Goal: Task Accomplishment & Management: Complete application form

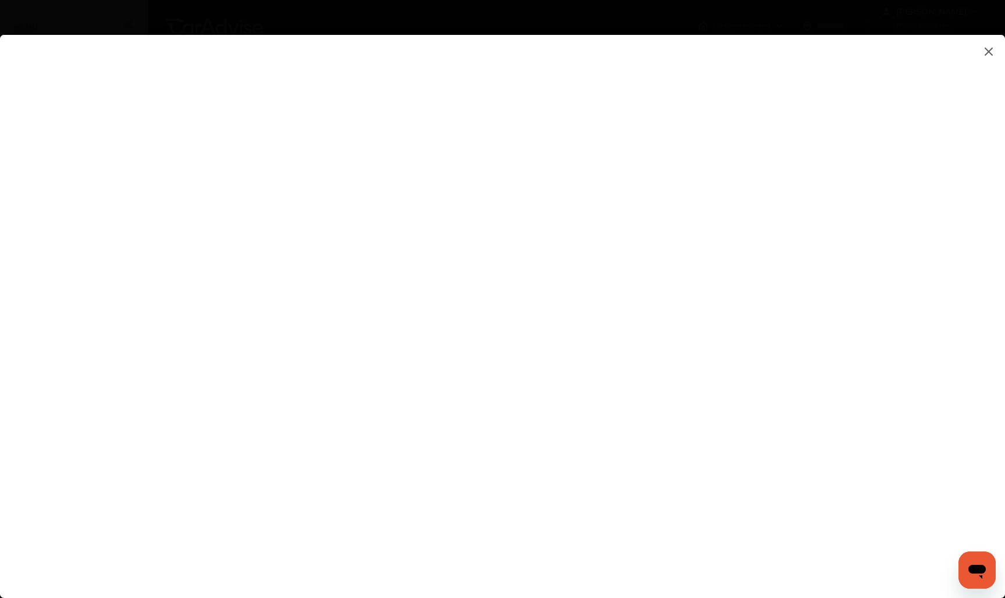
click at [571, 527] on flutter-view at bounding box center [502, 305] width 1005 height 540
click at [848, 415] on flutter-view at bounding box center [502, 305] width 1005 height 540
click at [847, 330] on flutter-view at bounding box center [502, 305] width 1005 height 540
click at [845, 374] on flutter-view at bounding box center [502, 305] width 1005 height 540
click at [847, 376] on flutter-view at bounding box center [502, 305] width 1005 height 540
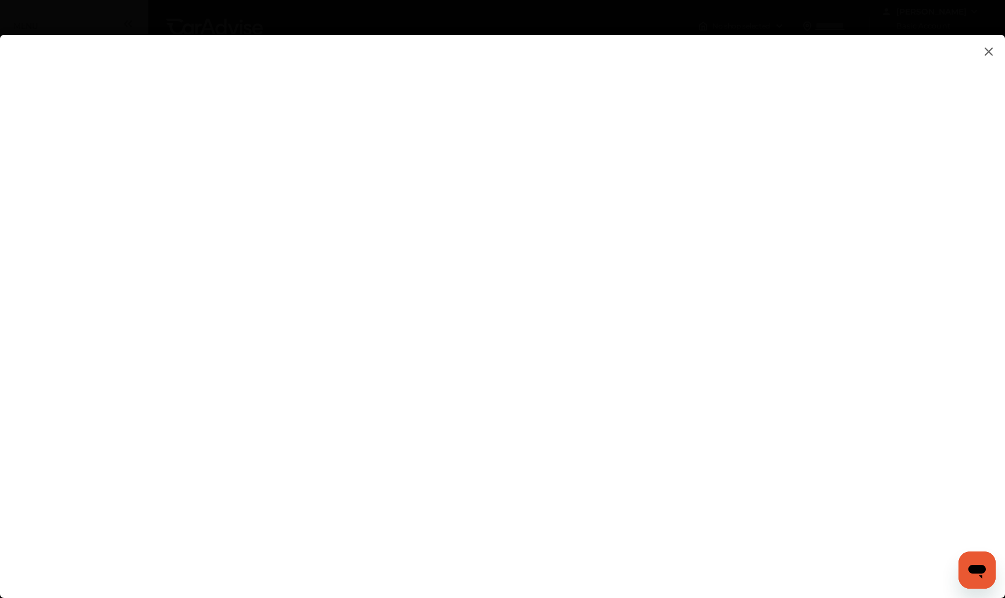
click at [848, 329] on flutter-view at bounding box center [502, 305] width 1005 height 540
click at [625, 375] on flutter-view at bounding box center [502, 305] width 1005 height 540
type textarea "**********"
click at [892, 371] on flutter-view at bounding box center [502, 305] width 1005 height 540
click at [737, 375] on flutter-view at bounding box center [502, 305] width 1005 height 540
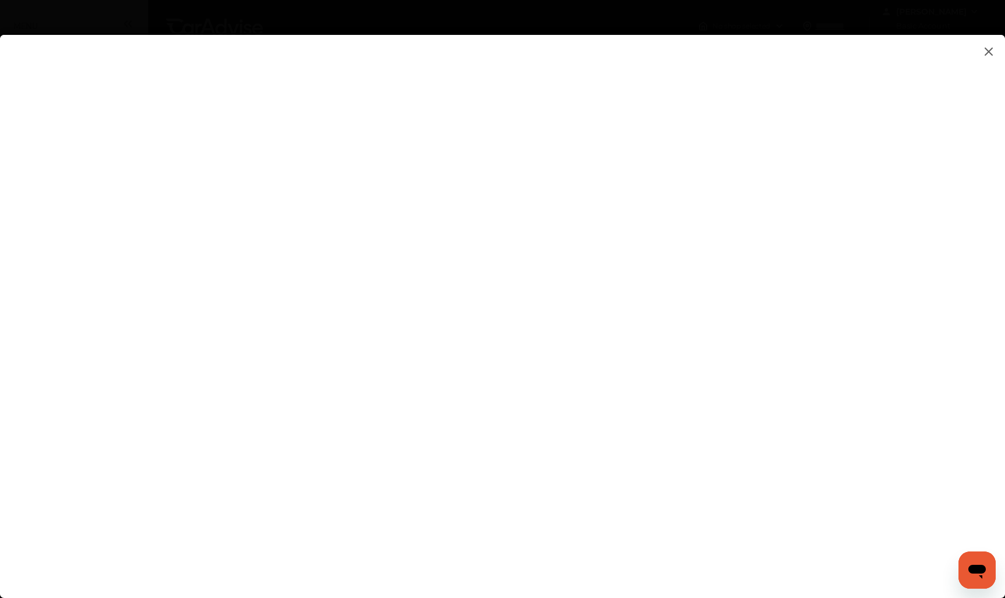
drag, startPoint x: 644, startPoint y: 379, endPoint x: 584, endPoint y: 380, distance: 59.9
click at [584, 380] on flutter-view "**********" at bounding box center [502, 305] width 1005 height 540
type textarea "**********"
click at [607, 421] on flutter-view at bounding box center [502, 305] width 1005 height 540
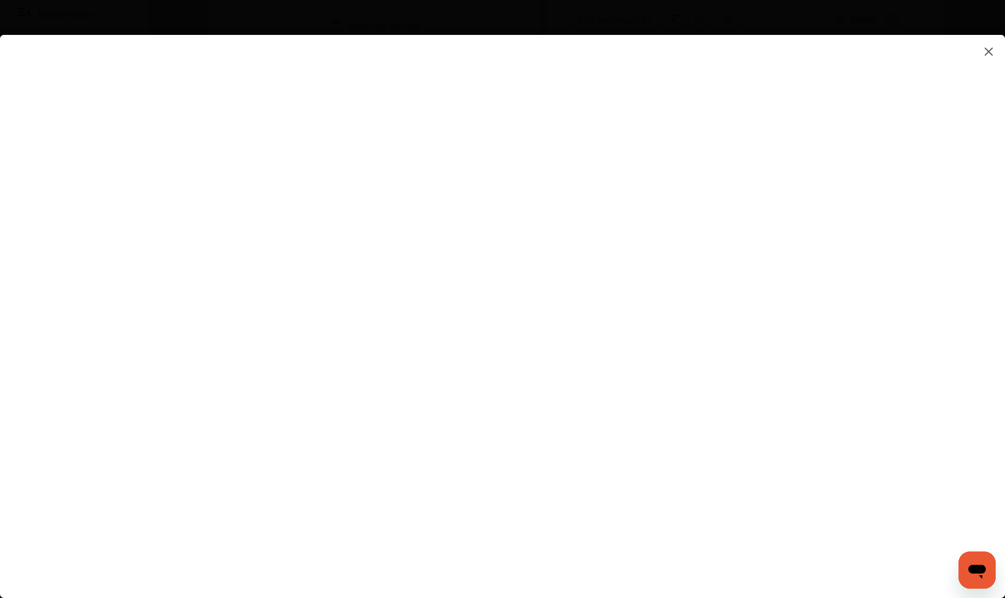
click at [848, 382] on flutter-view at bounding box center [502, 305] width 1005 height 540
click at [745, 266] on flutter-view at bounding box center [502, 305] width 1005 height 540
click at [689, 216] on flutter-view at bounding box center [502, 305] width 1005 height 540
click at [514, 365] on flutter-view at bounding box center [502, 305] width 1005 height 540
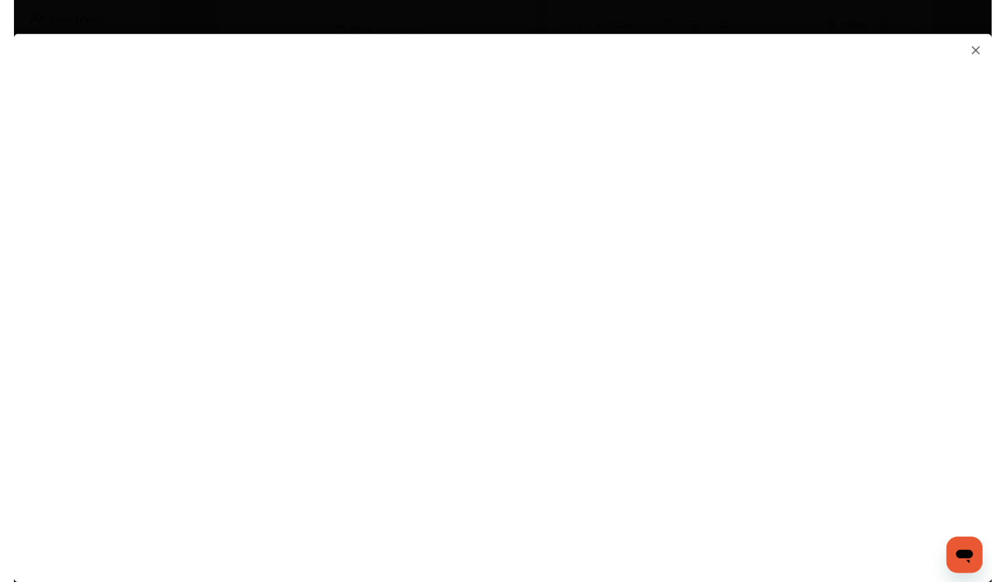
scroll to position [287, 0]
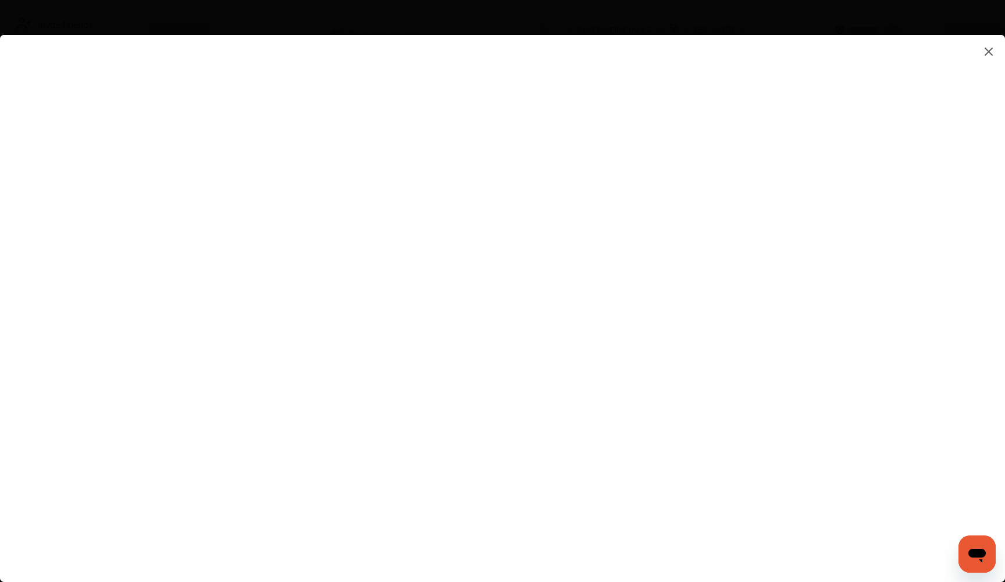
click at [599, 325] on flutter-view at bounding box center [502, 297] width 1005 height 524
click at [642, 282] on flutter-view at bounding box center [502, 297] width 1005 height 524
click at [641, 325] on flutter-view at bounding box center [502, 297] width 1005 height 524
click at [641, 325] on input at bounding box center [710, 321] width 242 height 15
type input "*********"
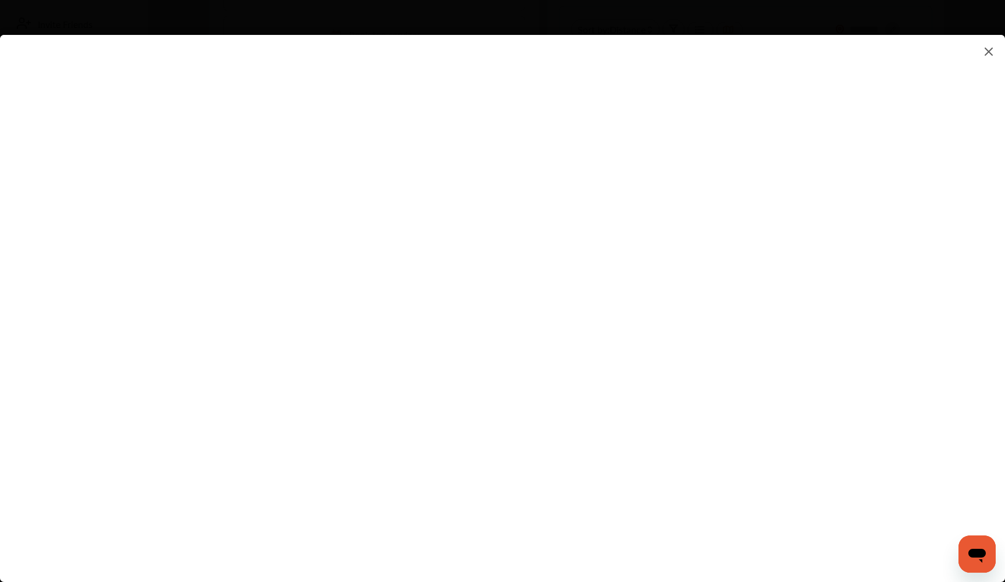
click at [633, 388] on flutter-view "*********" at bounding box center [502, 297] width 1005 height 524
click at [844, 387] on flutter-view at bounding box center [502, 297] width 1005 height 524
click at [631, 456] on flutter-view at bounding box center [502, 297] width 1005 height 524
click at [845, 449] on flutter-view at bounding box center [502, 297] width 1005 height 524
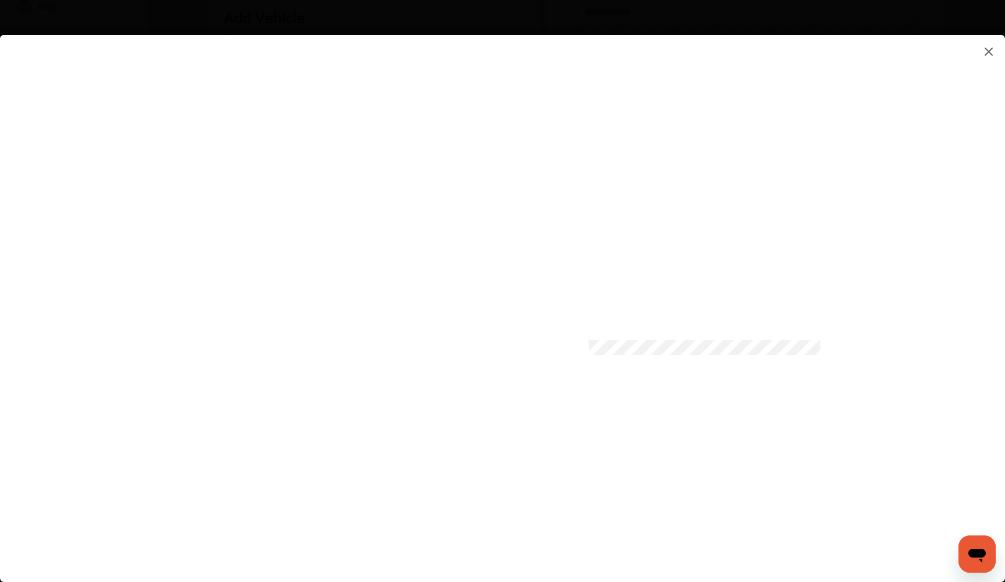
click at [582, 485] on flutter-view at bounding box center [502, 297] width 1005 height 524
click at [721, 516] on flutter-view at bounding box center [502, 297] width 1005 height 524
click at [626, 313] on flutter-view at bounding box center [502, 297] width 1005 height 524
click at [626, 285] on flutter-view at bounding box center [502, 297] width 1005 height 524
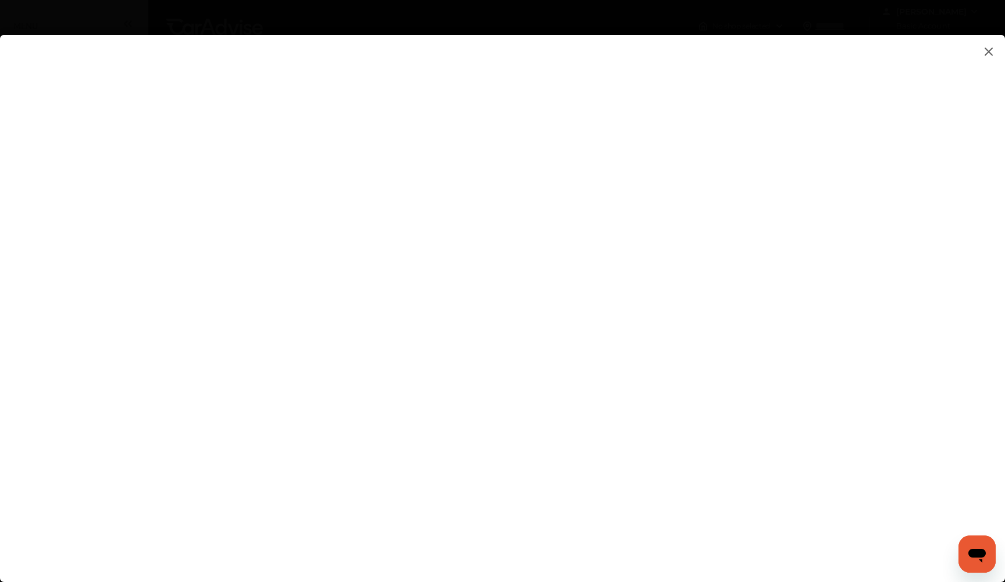
scroll to position [0, 0]
click at [847, 220] on flutter-view at bounding box center [502, 297] width 1005 height 524
click at [638, 354] on flutter-view at bounding box center [502, 297] width 1005 height 524
type input "**********"
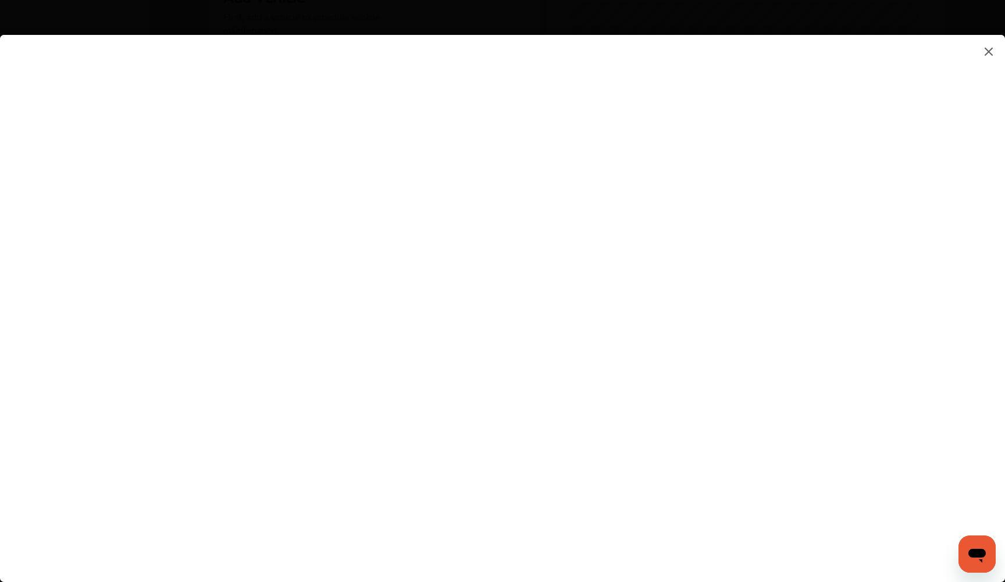
click at [689, 516] on flutter-view "**********" at bounding box center [502, 297] width 1005 height 524
